Goal: Transaction & Acquisition: Obtain resource

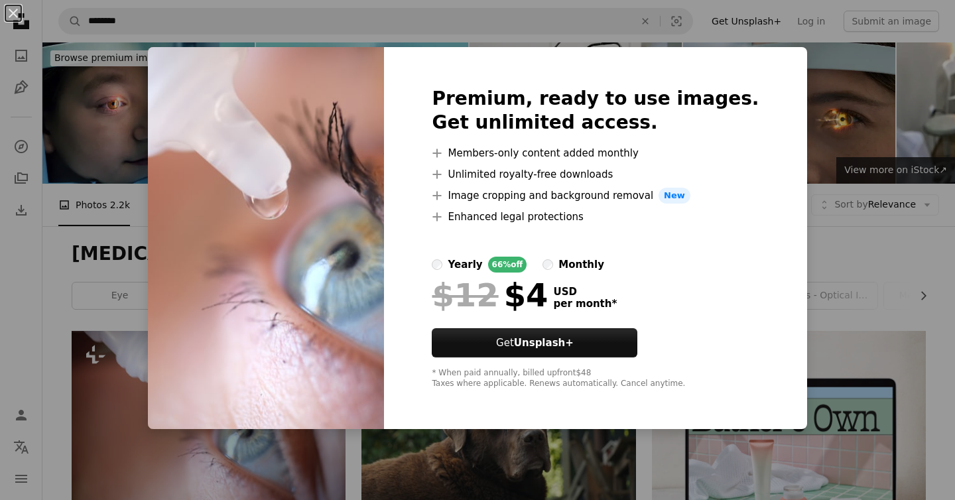
scroll to position [279, 0]
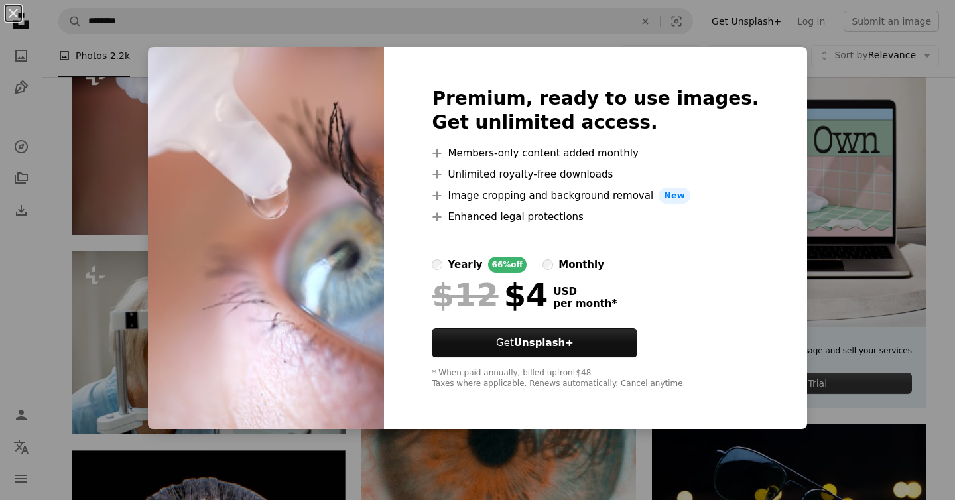
click at [823, 142] on div "An X shape Premium, ready to use images. Get unlimited access. A plus sign Memb…" at bounding box center [477, 250] width 955 height 500
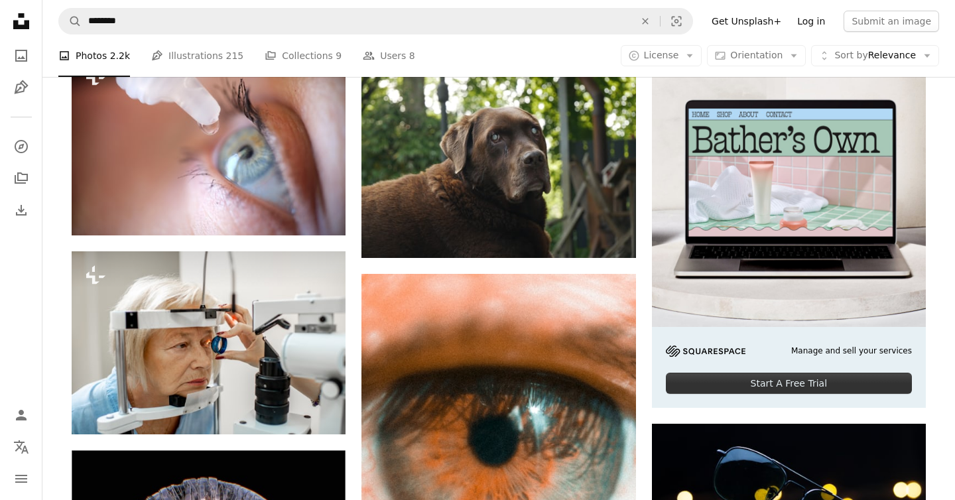
click at [815, 23] on link "Log in" at bounding box center [811, 21] width 44 height 21
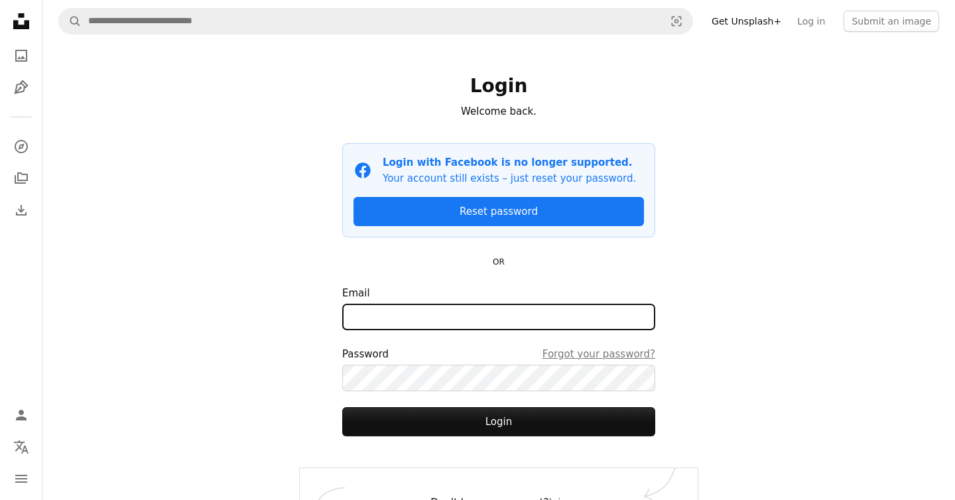
click at [493, 314] on input "Email" at bounding box center [498, 317] width 313 height 27
type input "**********"
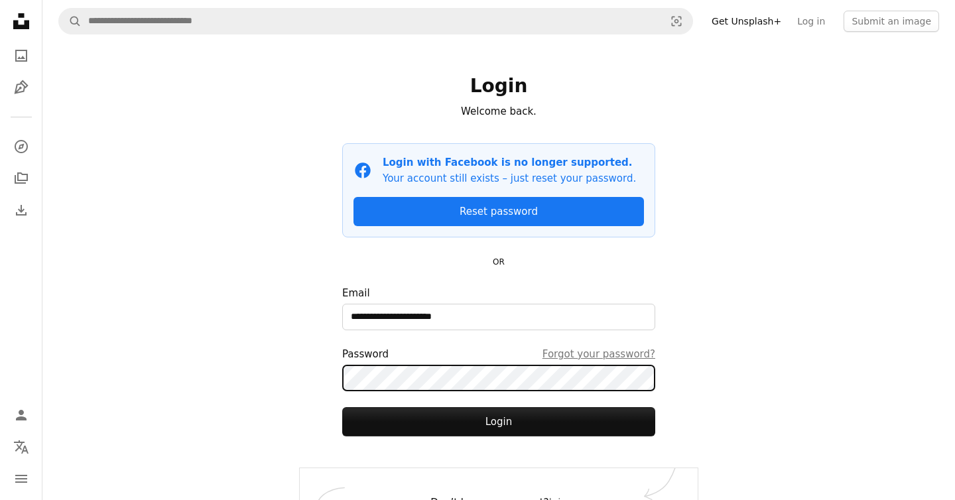
click at [342, 407] on button "Login" at bounding box center [498, 421] width 313 height 29
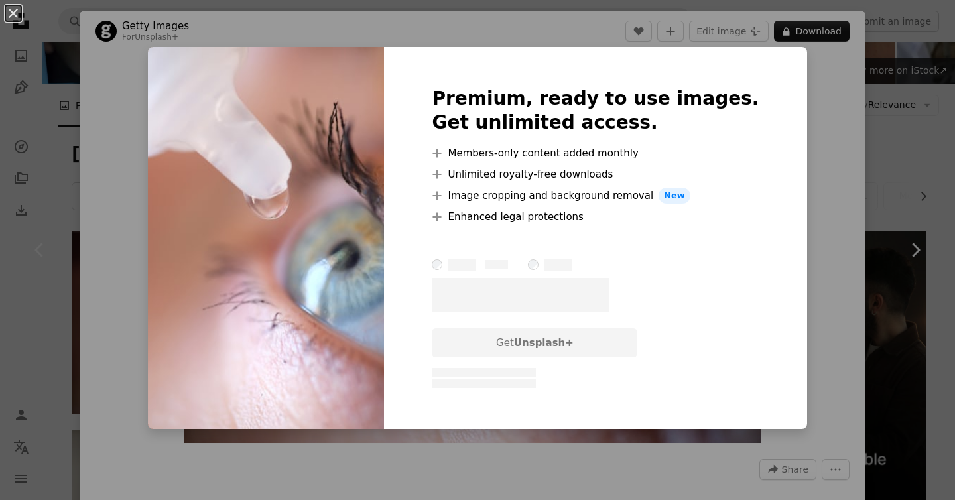
scroll to position [99, 0]
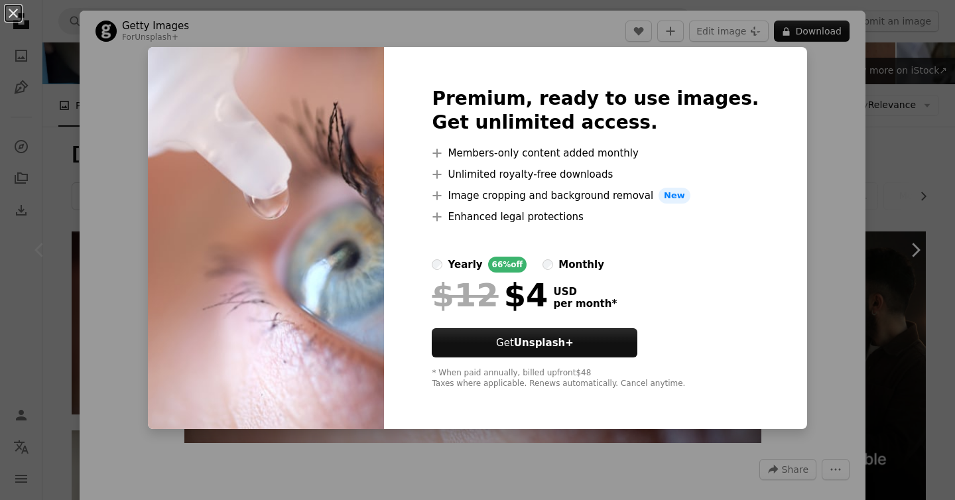
click at [792, 317] on div "An X shape Premium, ready to use images. Get unlimited access. A plus sign Memb…" at bounding box center [477, 250] width 955 height 500
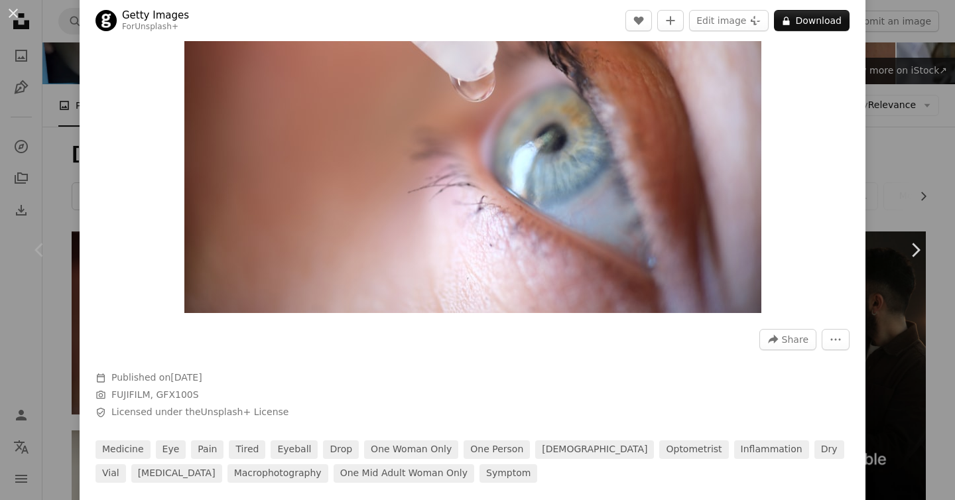
scroll to position [162, 0]
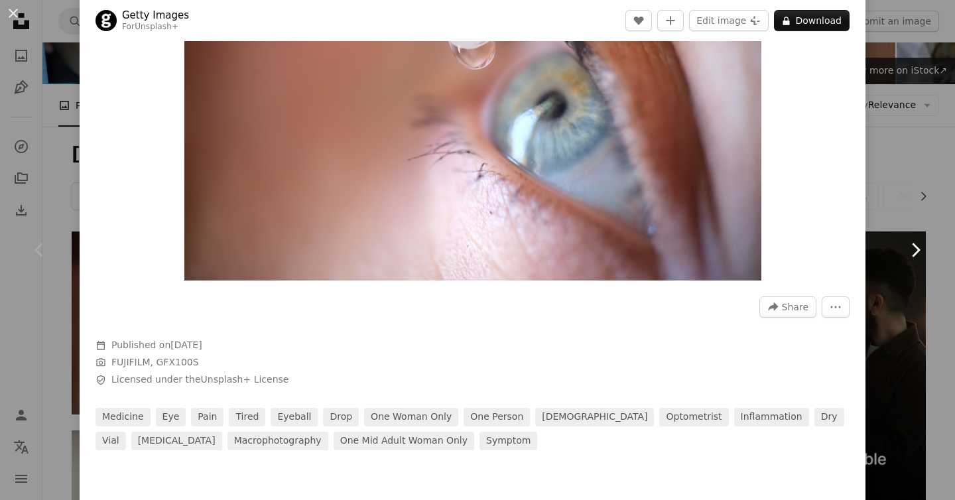
click at [916, 217] on link "Chevron right" at bounding box center [915, 249] width 80 height 127
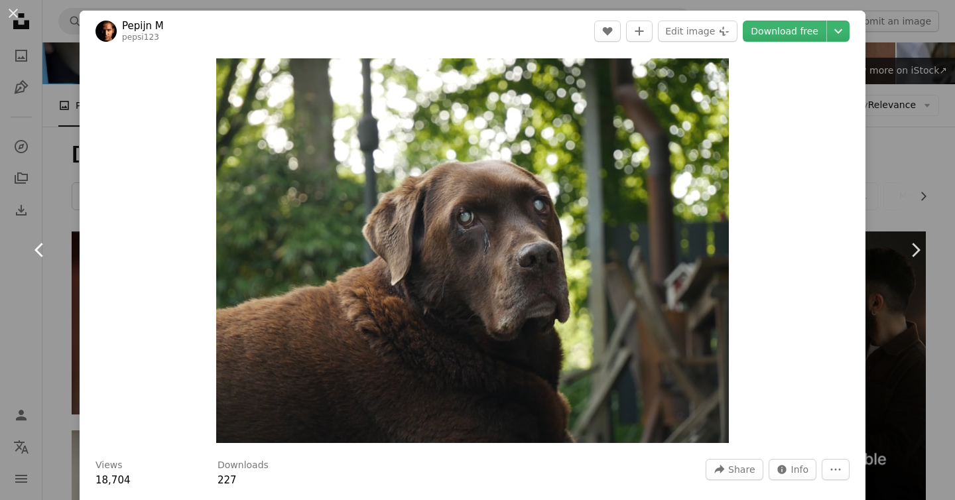
click at [32, 269] on link "Chevron left" at bounding box center [40, 249] width 80 height 127
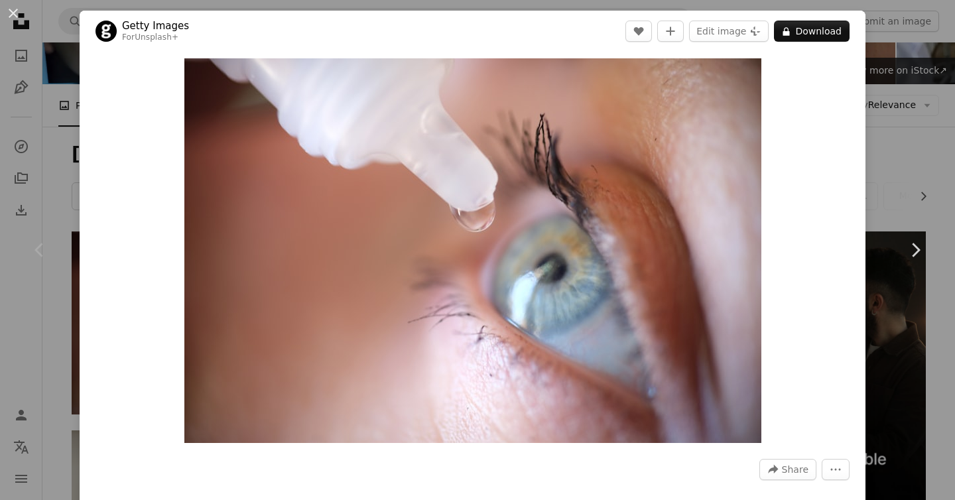
click at [34, 177] on div "An X shape Chevron left Chevron right Getty Images For Unsplash+ A heart A plus…" at bounding box center [477, 250] width 955 height 500
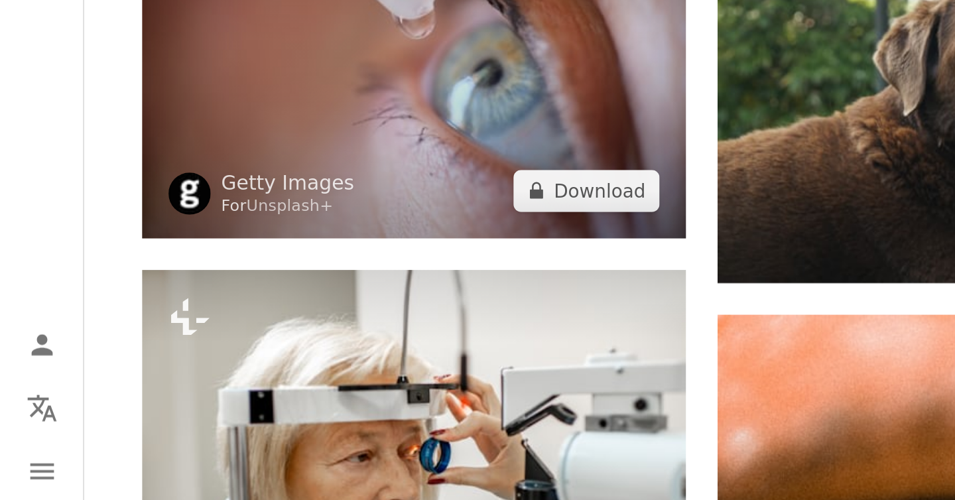
scroll to position [155, 0]
